Goal: Task Accomplishment & Management: Use online tool/utility

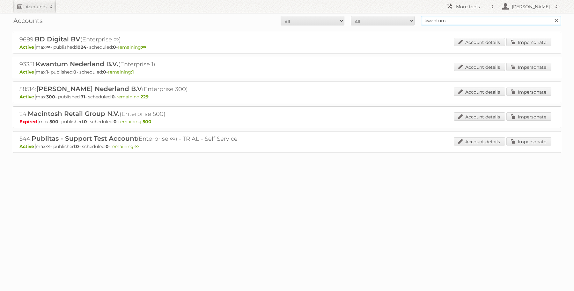
click at [461, 23] on input "kwantum" at bounding box center [491, 21] width 140 height 10
type input "carrefour"
click at [551, 16] on input "Search" at bounding box center [556, 21] width 10 height 10
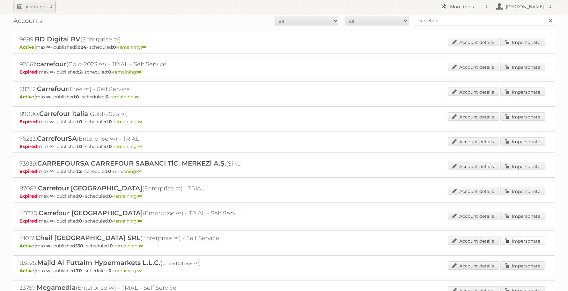
click at [535, 239] on link "Impersonate" at bounding box center [522, 241] width 45 height 8
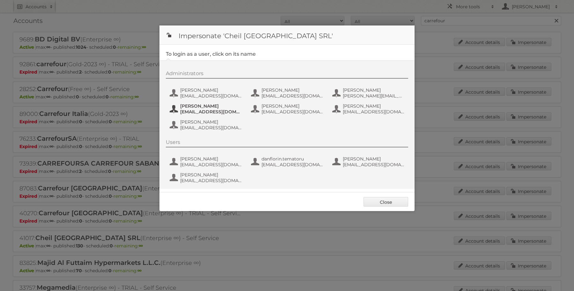
click at [193, 109] on span "dana_radulescu@carrefour.com" at bounding box center [211, 112] width 62 height 6
